Goal: Task Accomplishment & Management: Manage account settings

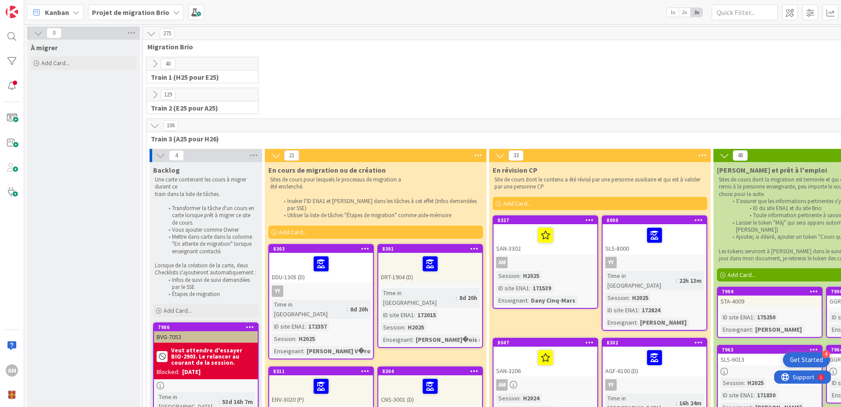
scroll to position [44, 0]
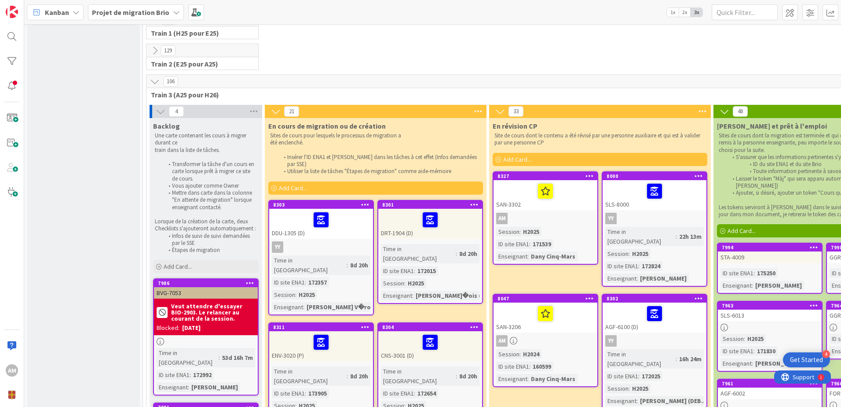
click at [474, 201] on icon at bounding box center [474, 204] width 8 height 6
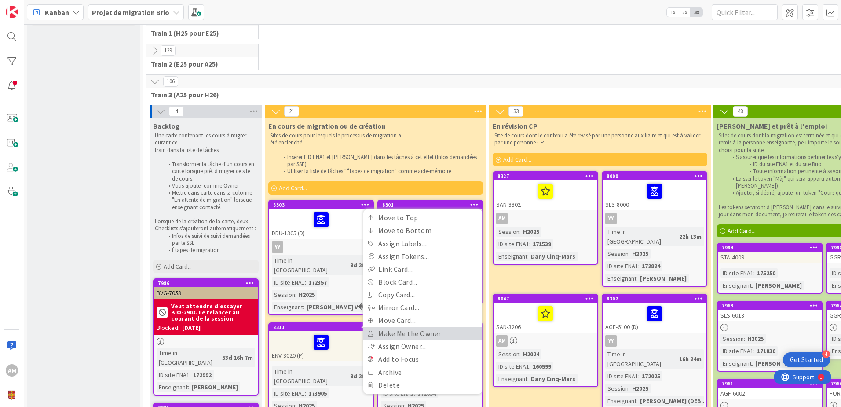
click at [419, 327] on link "Make Me the Owner" at bounding box center [422, 333] width 119 height 13
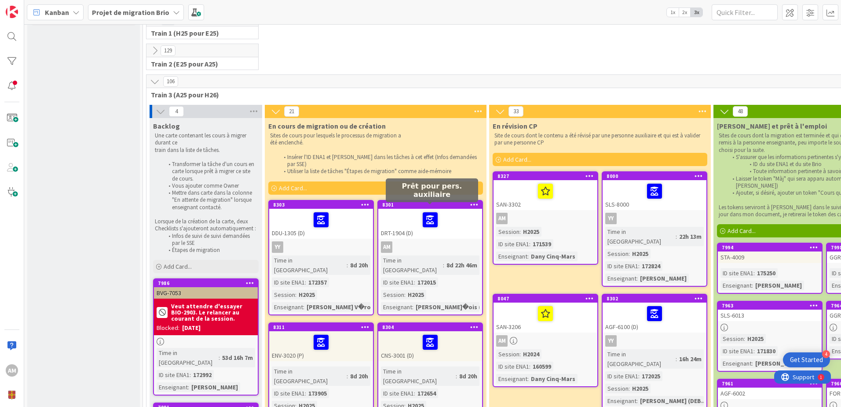
click at [410, 216] on div at bounding box center [430, 219] width 99 height 18
click at [415, 201] on div "8301" at bounding box center [432, 204] width 100 height 6
click at [401, 201] on div "8301" at bounding box center [432, 204] width 100 height 6
click at [410, 215] on div at bounding box center [430, 219] width 99 height 18
click at [452, 210] on div at bounding box center [430, 219] width 99 height 18
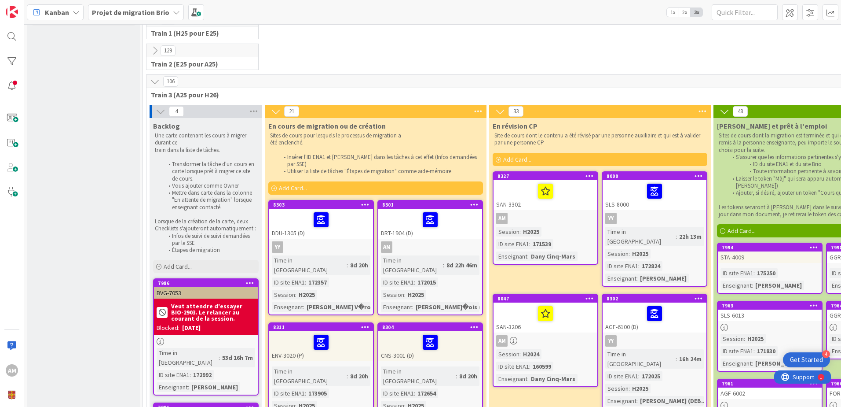
click at [414, 270] on div "Time in Column : 8d 22h 46m ID site ENA1 : 172015 Session : H2025 Enseignant : …" at bounding box center [430, 283] width 99 height 56
click at [432, 274] on div "Time in Column : 8d 22h 46m ID site ENA1 : 172015 Session : H2025 Enseignant : …" at bounding box center [430, 283] width 99 height 56
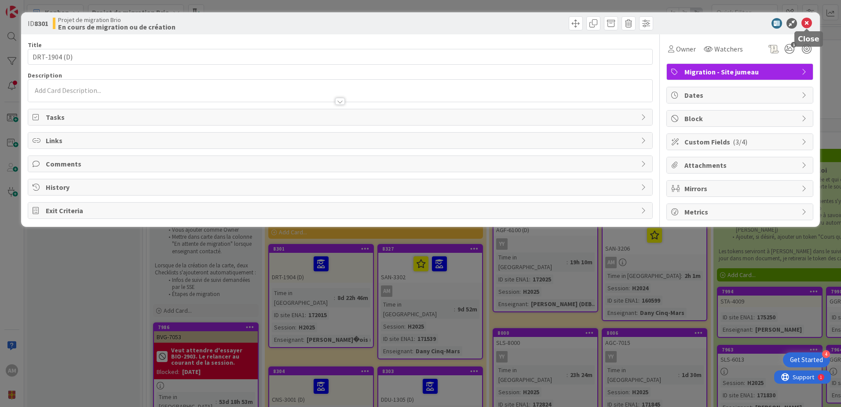
click at [811, 23] on icon at bounding box center [807, 23] width 11 height 11
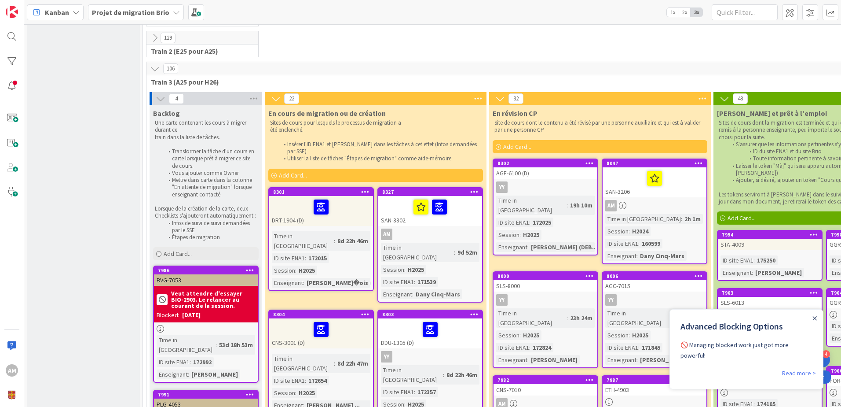
scroll to position [44, 0]
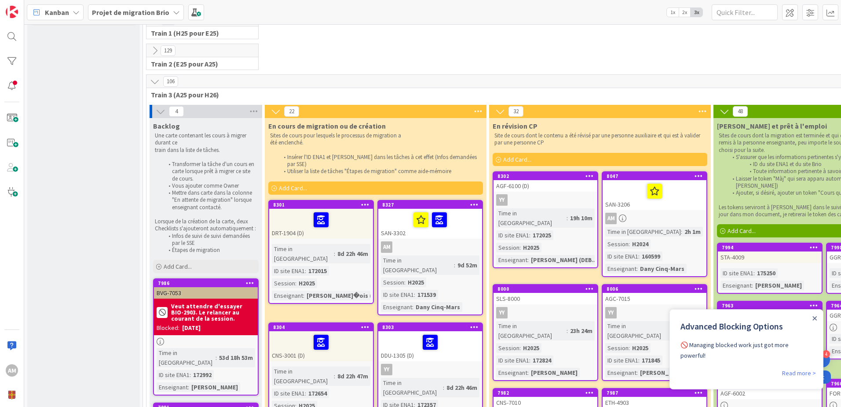
click at [811, 316] on div "Advanced Blocking Options 🚫 Managing blocked work just got more powerful!" at bounding box center [746, 338] width 153 height 58
click at [815, 314] on div "Close Announcement" at bounding box center [815, 317] width 4 height 9
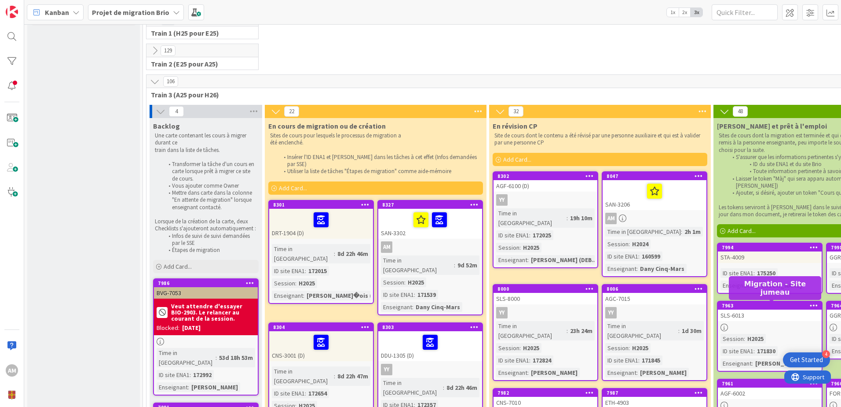
scroll to position [0, 0]
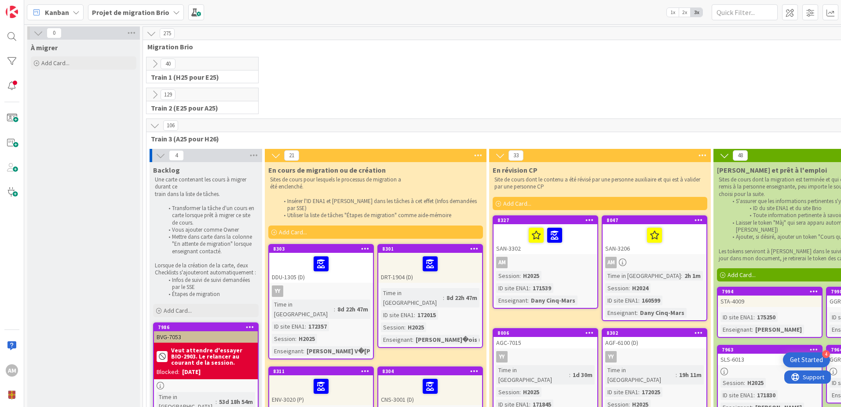
click at [446, 254] on div at bounding box center [430, 263] width 99 height 18
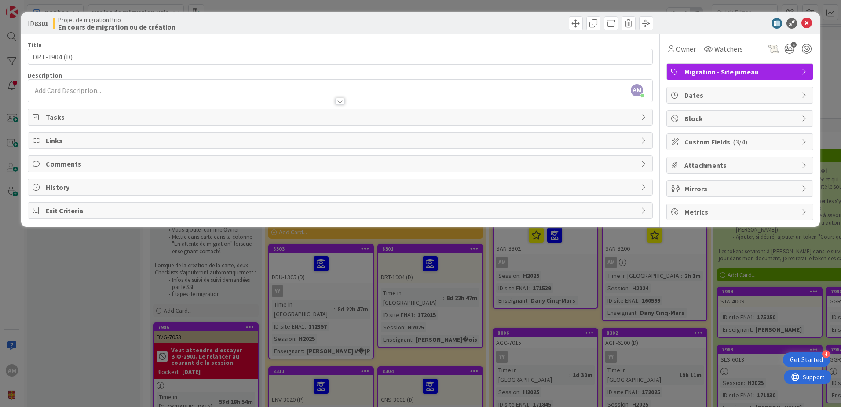
click at [723, 165] on span "Attachments" at bounding box center [741, 165] width 113 height 11
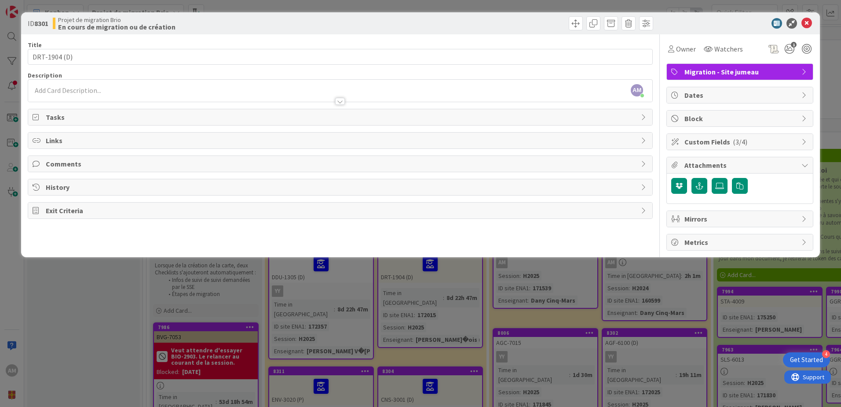
click at [723, 165] on span "Attachments" at bounding box center [741, 165] width 113 height 11
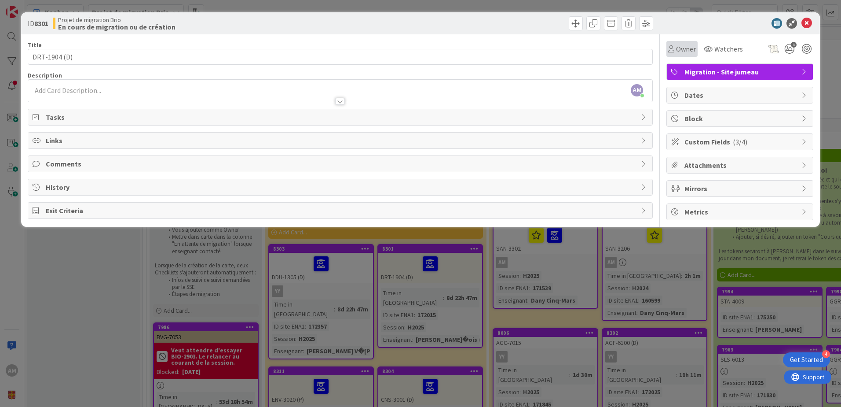
click at [681, 51] on span "Owner" at bounding box center [686, 49] width 20 height 11
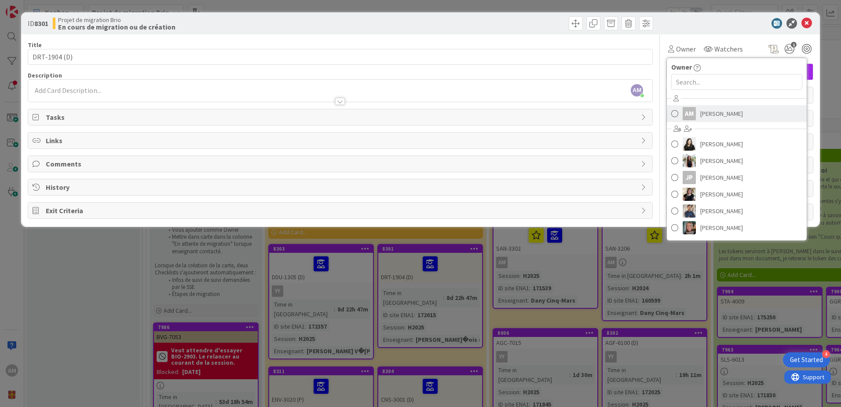
click at [715, 118] on span "[PERSON_NAME]" at bounding box center [721, 113] width 43 height 13
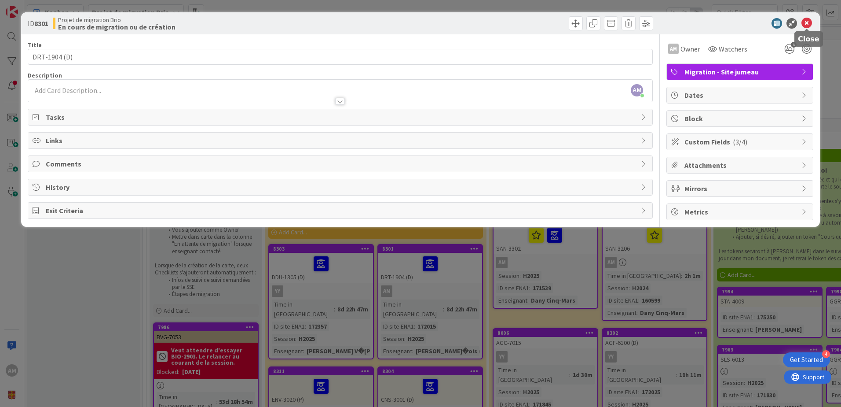
click at [808, 20] on icon at bounding box center [807, 23] width 11 height 11
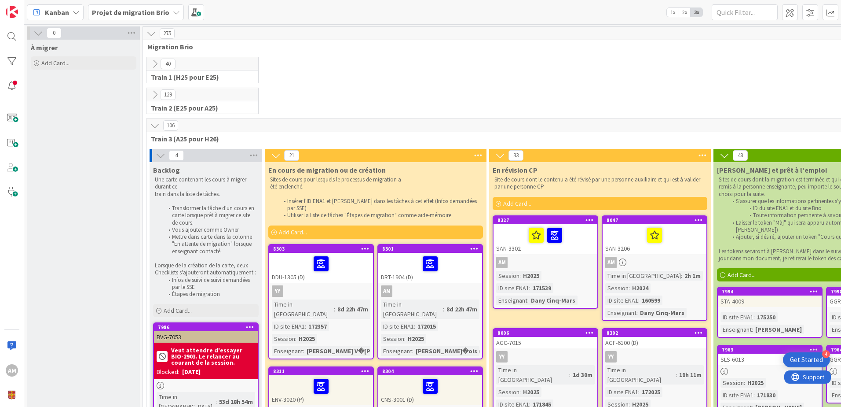
click at [436, 346] on div "[PERSON_NAME]�ois (..." at bounding box center [451, 351] width 75 height 10
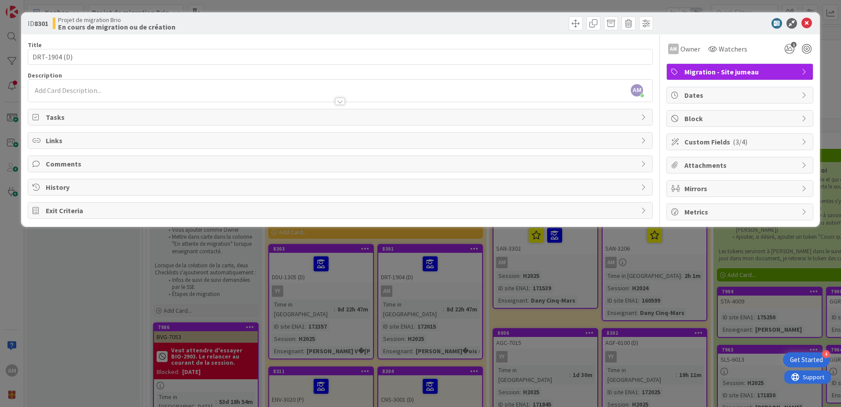
click at [704, 140] on span "Custom Fields ( 3/4 )" at bounding box center [741, 141] width 113 height 11
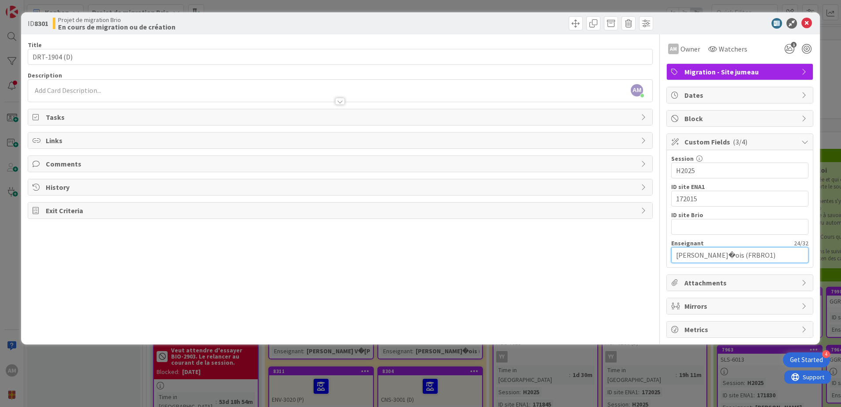
click at [720, 256] on input "[PERSON_NAME]�ois (FRBRO1)" at bounding box center [739, 255] width 137 height 16
click at [718, 256] on input "[PERSON_NAME]�ois (FRBRO1)" at bounding box center [739, 255] width 137 height 16
type input "[PERSON_NAME] (FRBRO1)"
click at [501, 257] on div "Title 12 / 128 DRT-1904 (D) Description AM [PERSON_NAME] just joined AM Owner W…" at bounding box center [340, 185] width 625 height 303
click at [807, 23] on icon at bounding box center [807, 23] width 11 height 11
